Goal: Task Accomplishment & Management: Complete application form

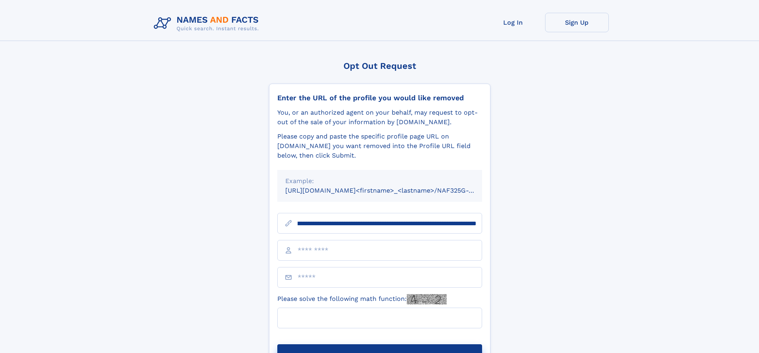
scroll to position [0, 86]
type input "**********"
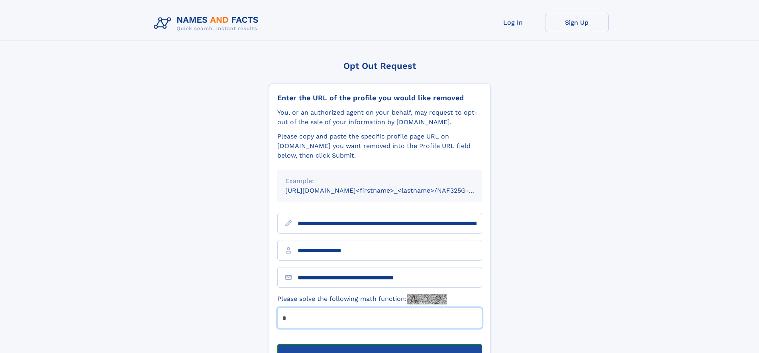
type input "*"
click at [379, 345] on button "Submit Opt Out Request" at bounding box center [379, 358] width 205 height 26
